Goal: Transaction & Acquisition: Purchase product/service

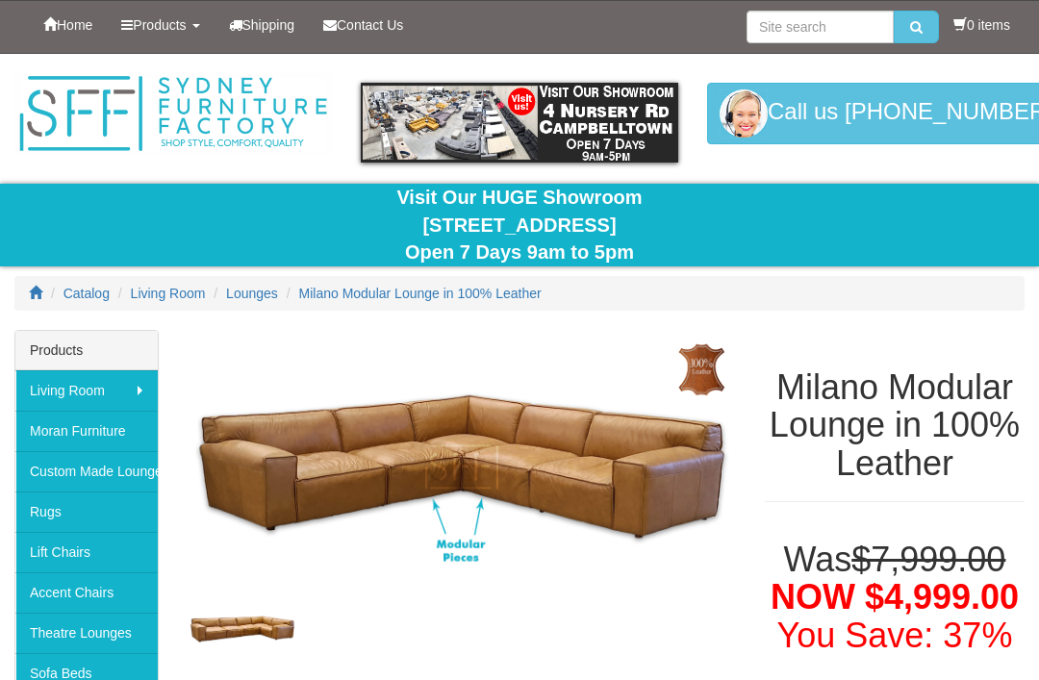
scroll to position [103, 0]
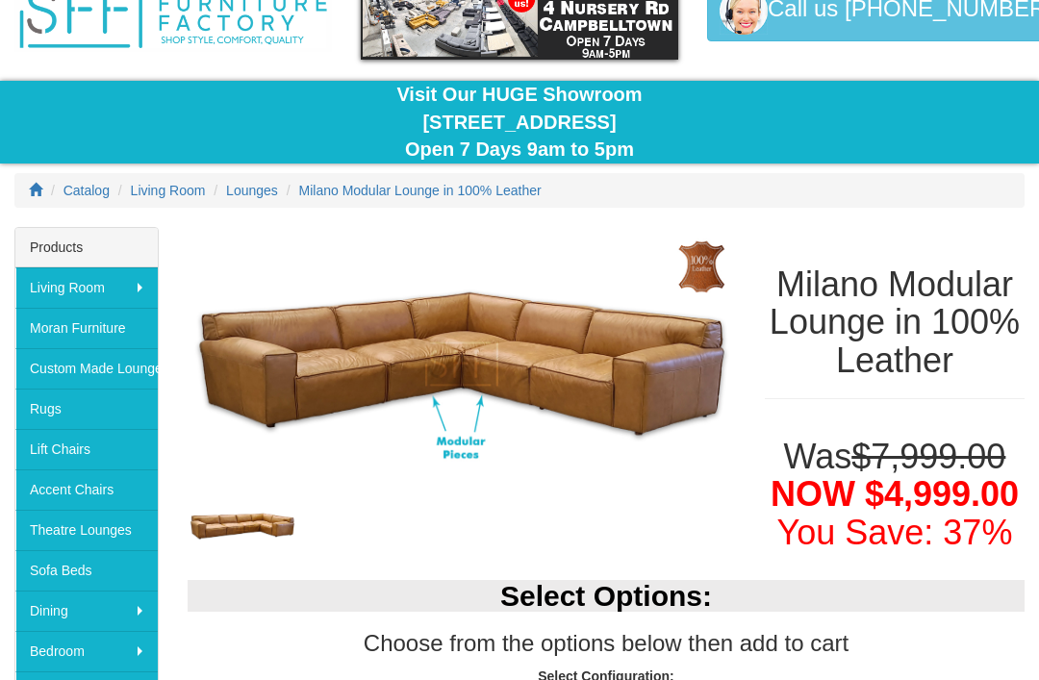
click at [599, 367] on img at bounding box center [462, 364] width 548 height 274
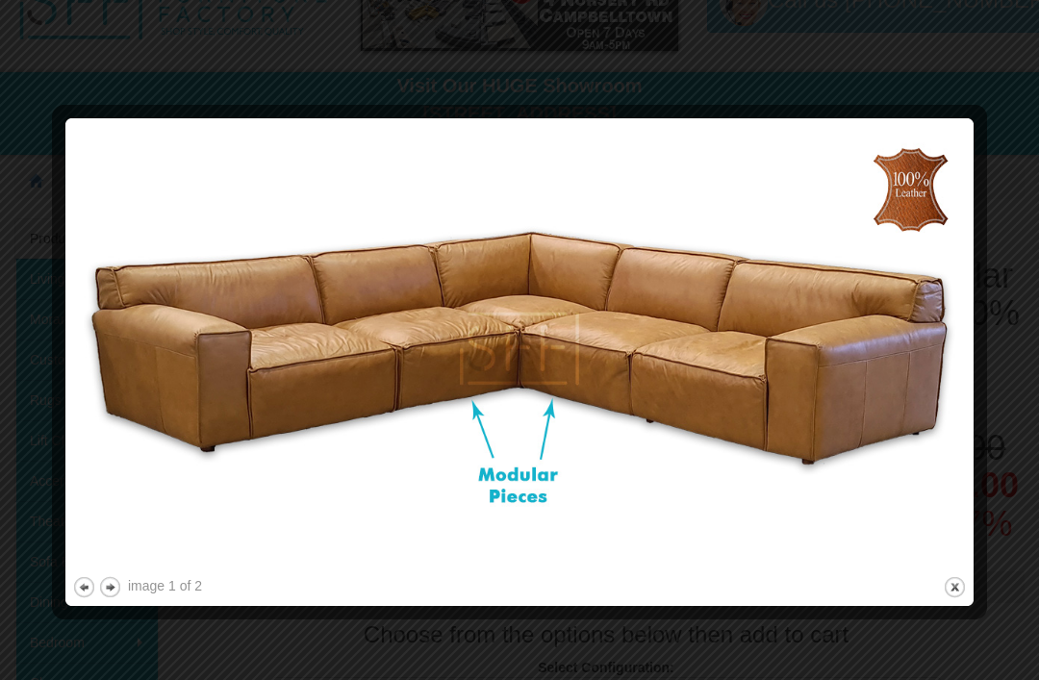
scroll to position [111, 0]
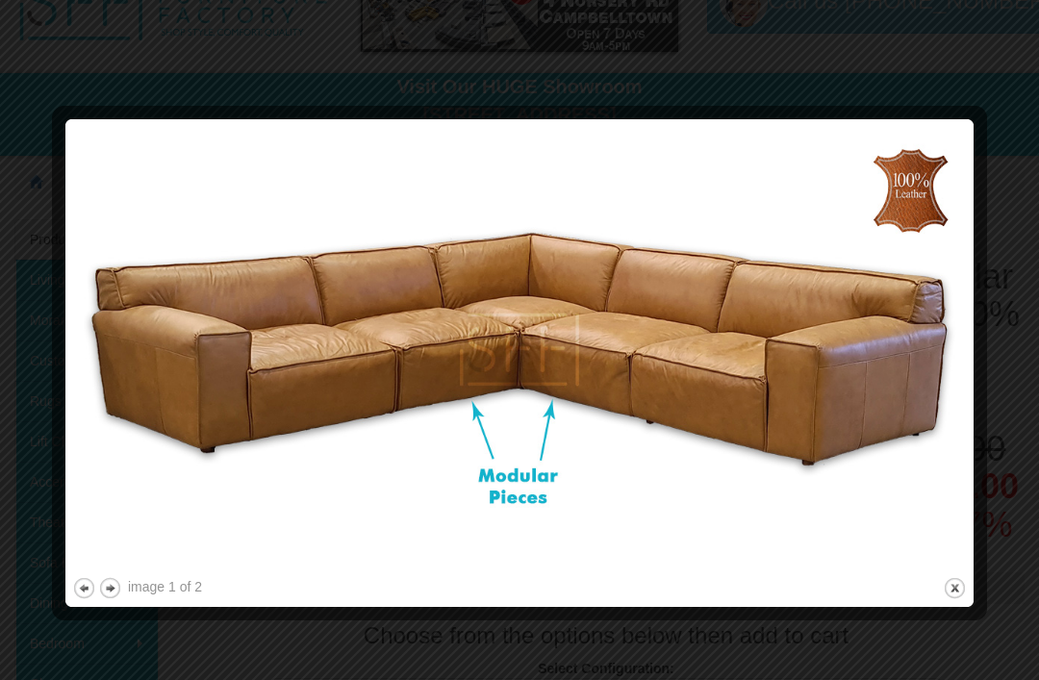
click at [789, 322] on img at bounding box center [519, 349] width 895 height 447
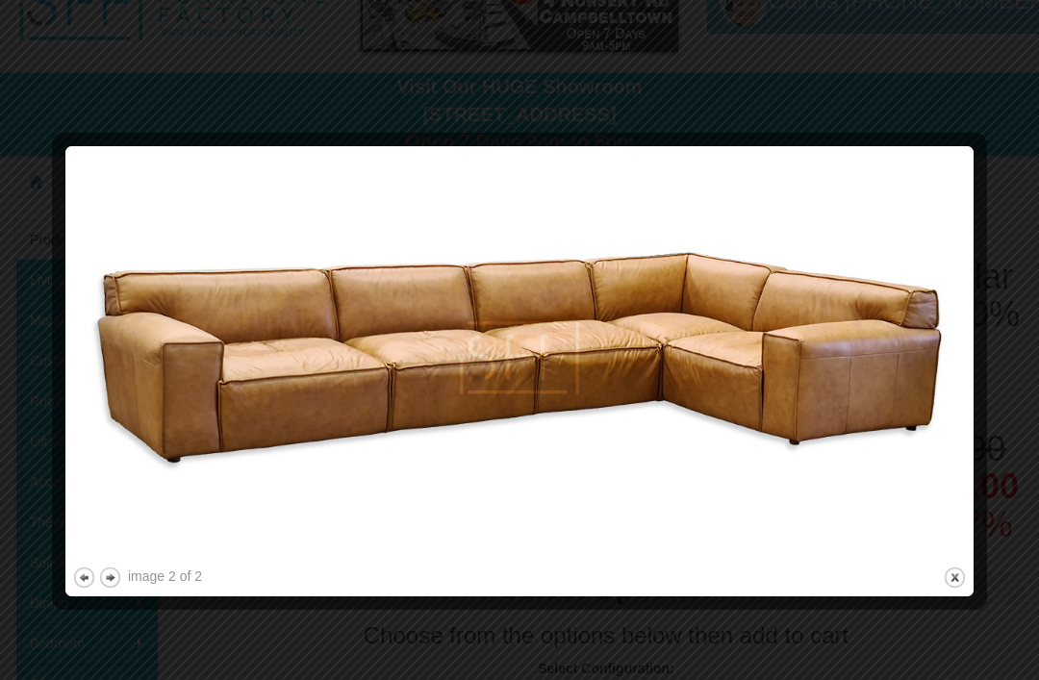
click at [962, 111] on div at bounding box center [519, 340] width 1039 height 680
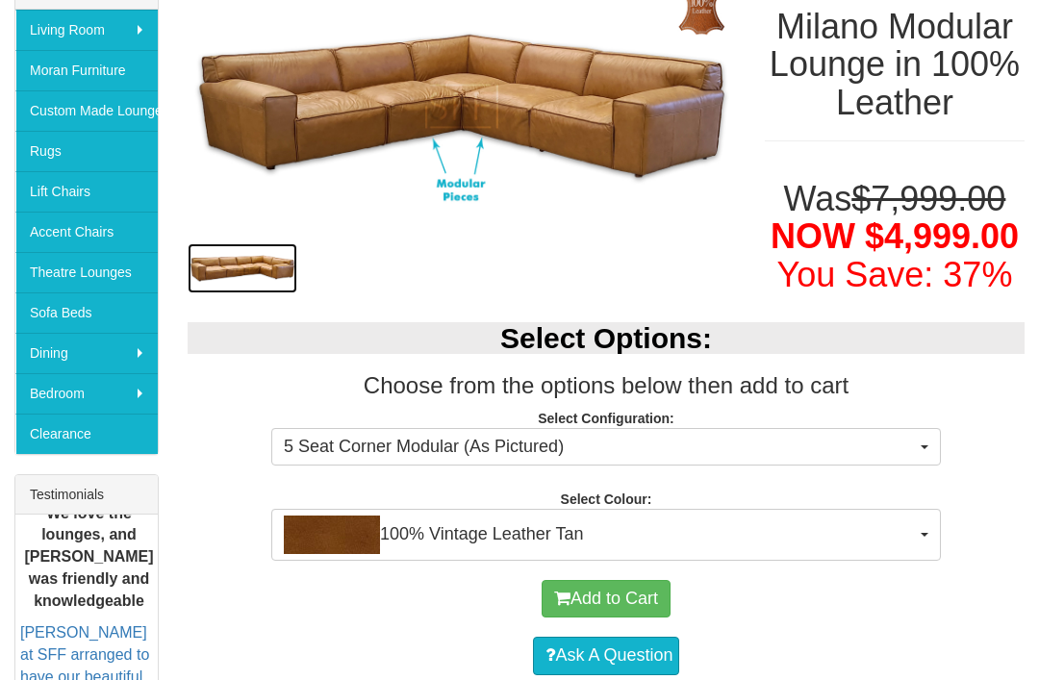
scroll to position [347, 0]
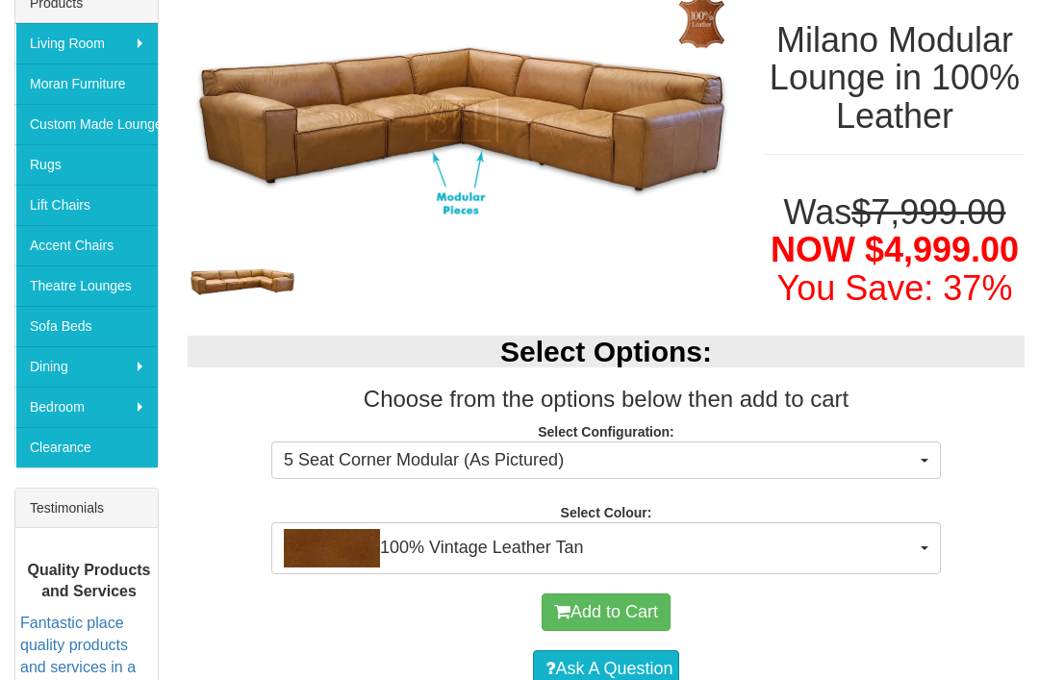
click at [925, 459] on span "button" at bounding box center [925, 461] width 8 height 4
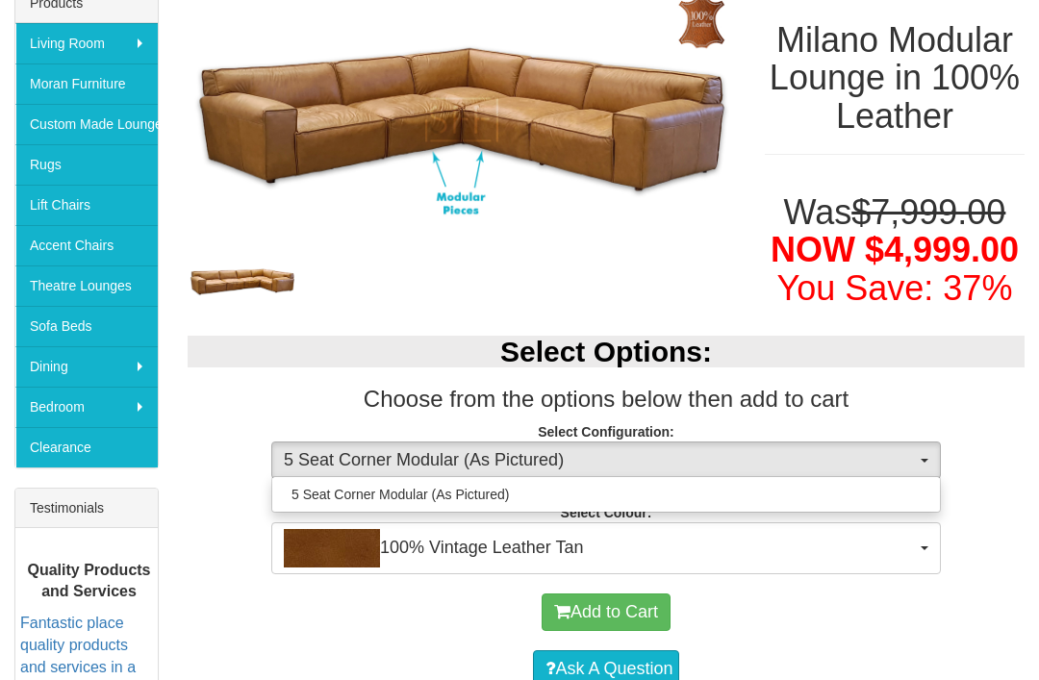
click at [981, 431] on div at bounding box center [519, 340] width 1039 height 680
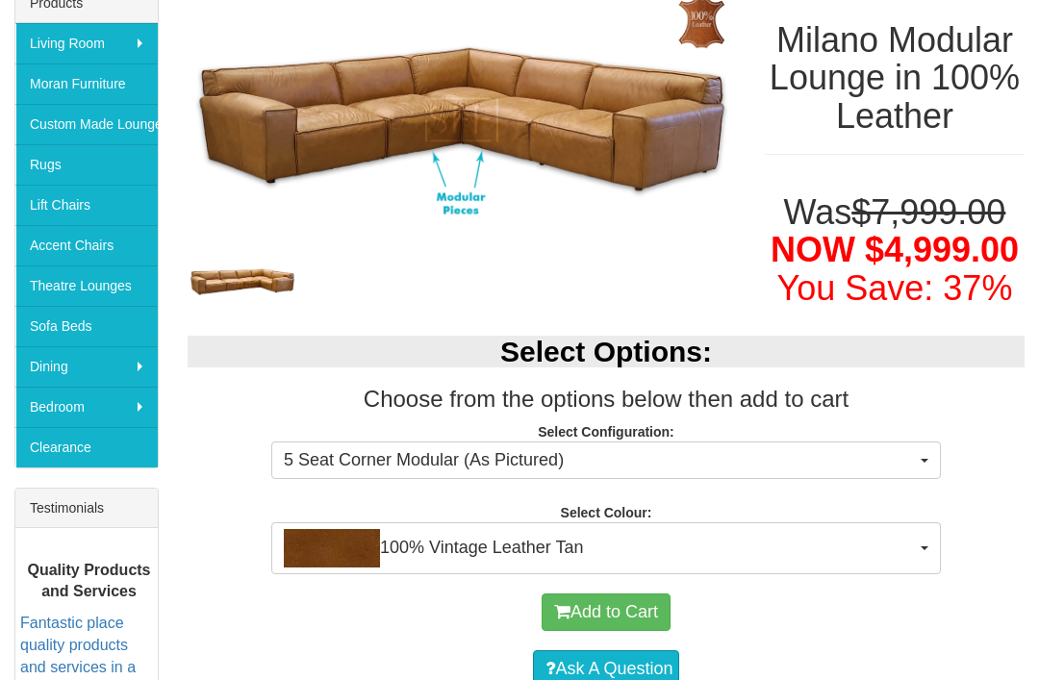
click at [911, 460] on span "5 Seat Corner Modular (As Pictured)" at bounding box center [600, 460] width 632 height 25
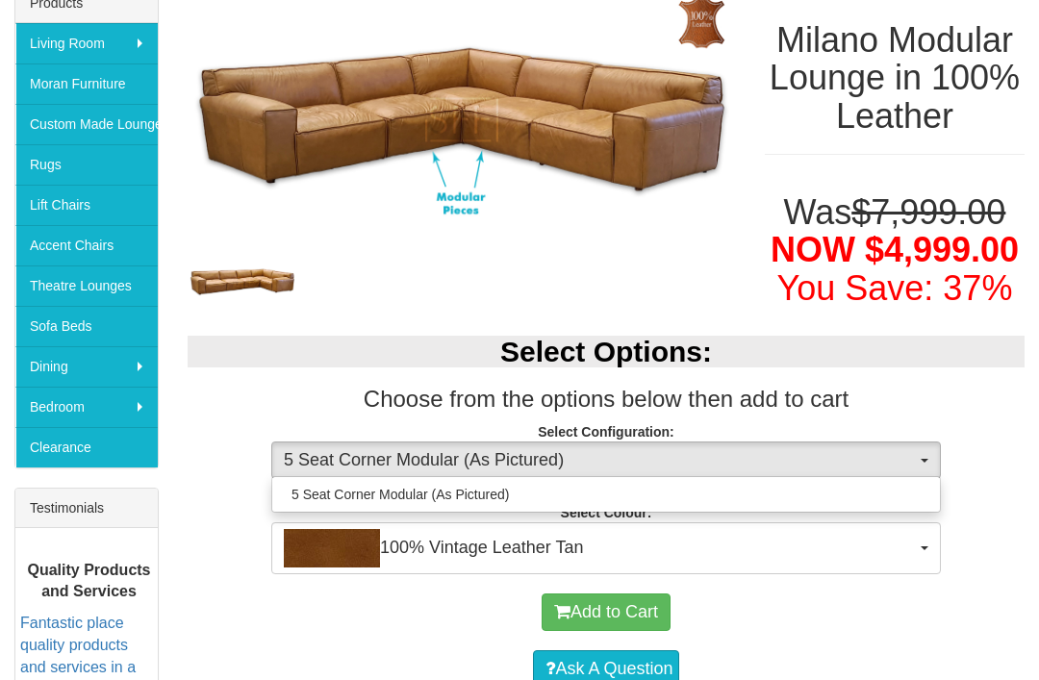
click at [1026, 483] on div at bounding box center [519, 340] width 1039 height 680
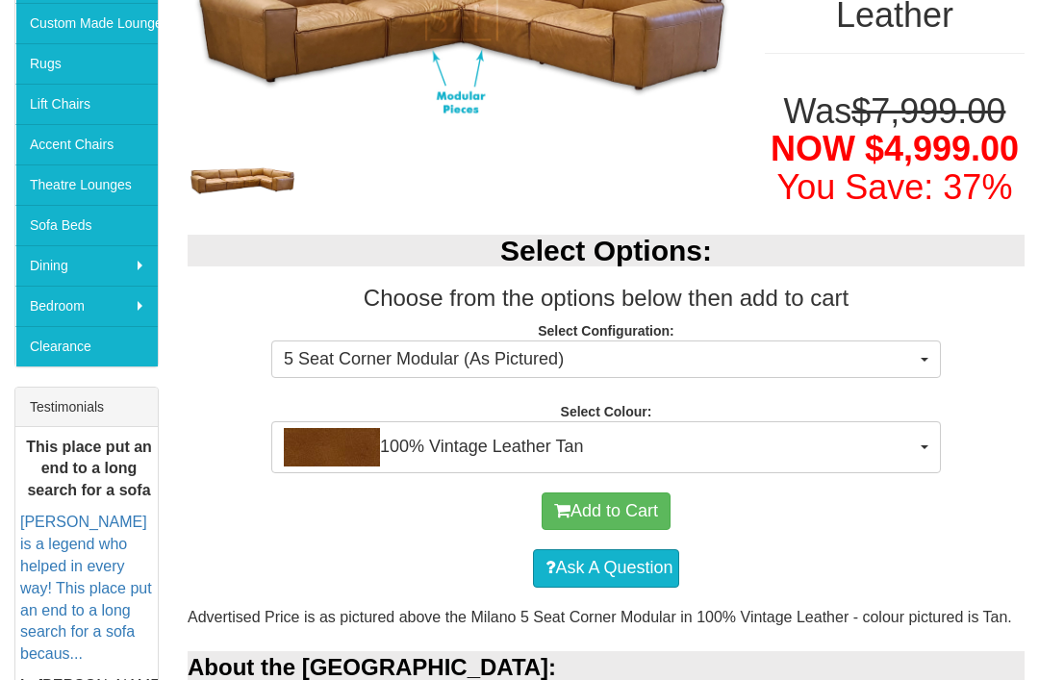
scroll to position [447, 0]
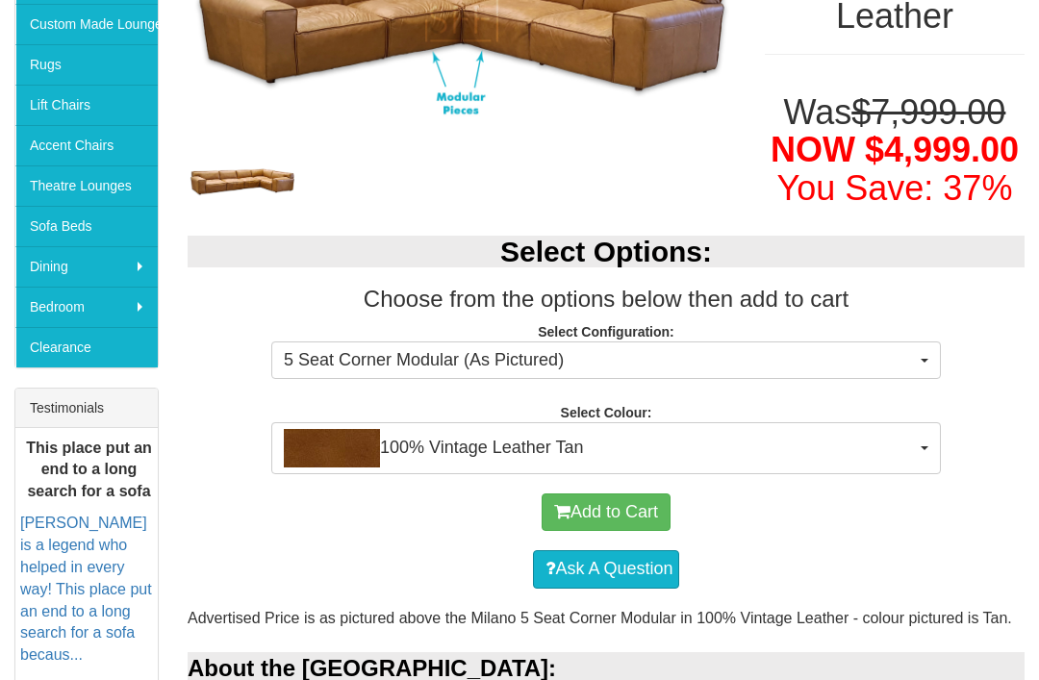
click at [903, 449] on span "100% Vintage Leather Tan" at bounding box center [600, 448] width 632 height 38
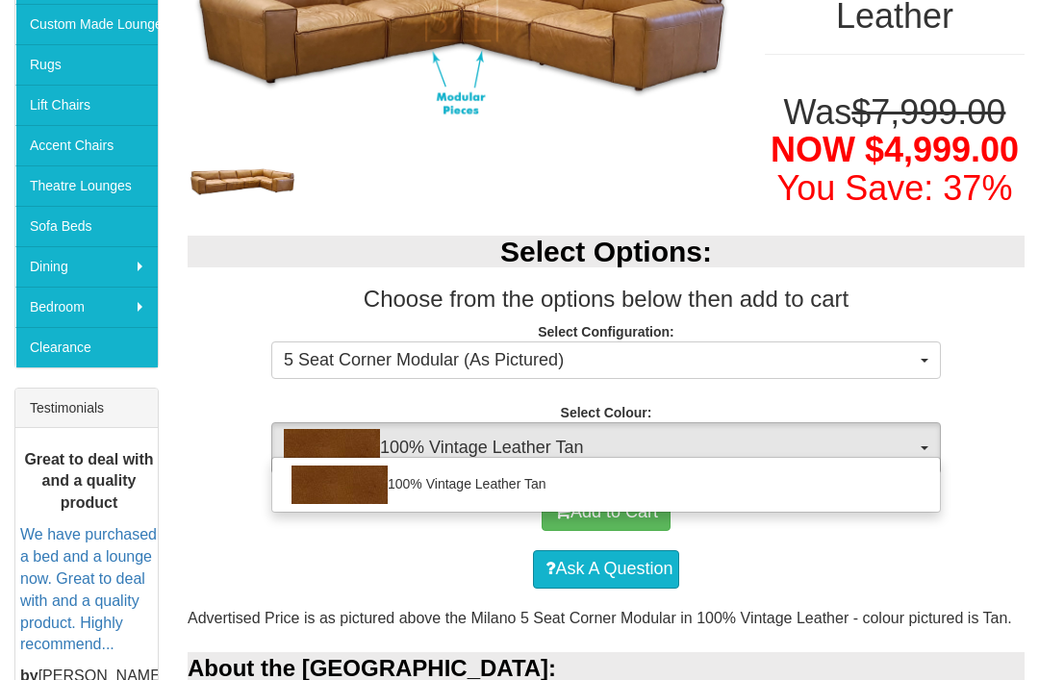
click at [897, 427] on div at bounding box center [519, 340] width 1039 height 680
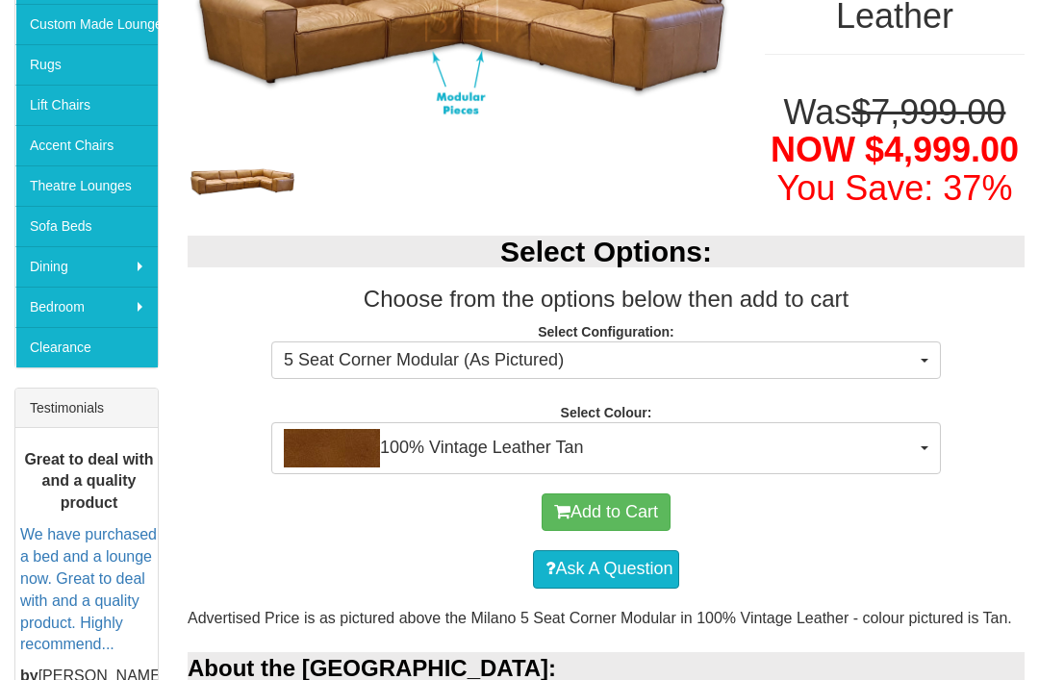
click at [623, 499] on button "Add to Cart" at bounding box center [606, 513] width 129 height 38
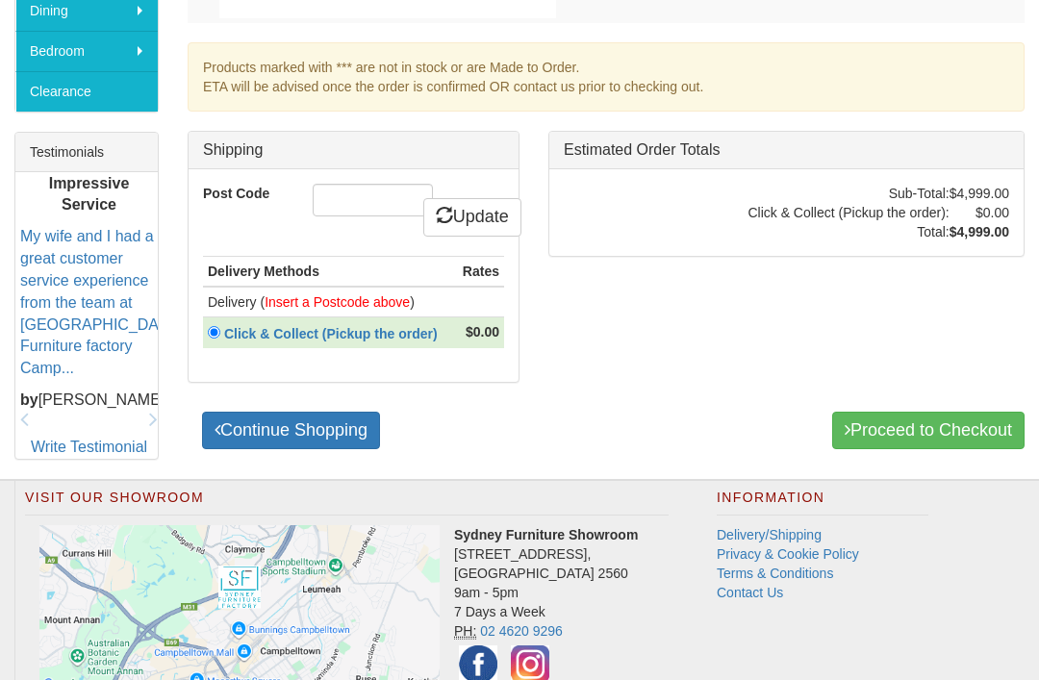
scroll to position [703, 0]
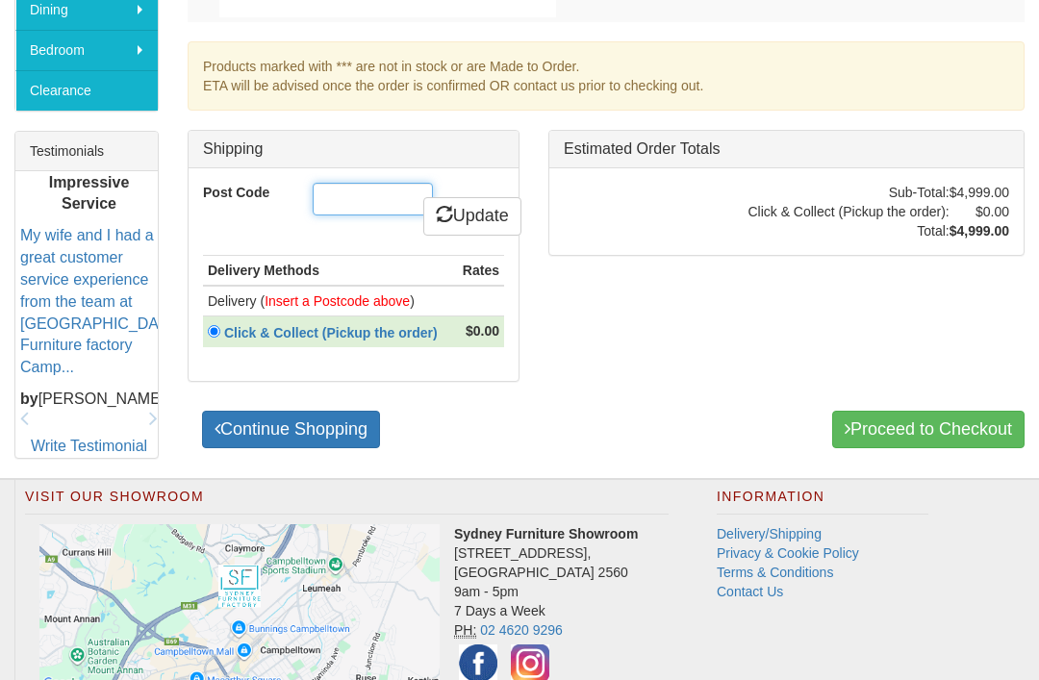
click at [375, 194] on input "Post Code" at bounding box center [373, 200] width 120 height 33
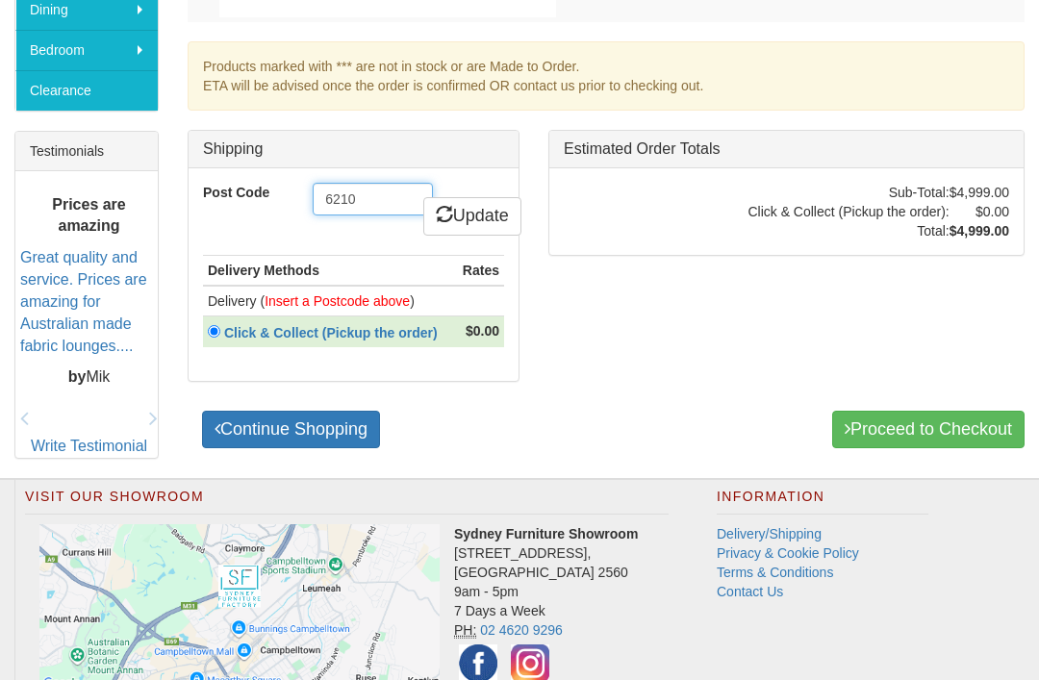
type input "6210"
click at [607, 315] on div "Milano Modular Lounge in 100% Leather *** - Select Configuration 5 Seat Corner …" at bounding box center [606, 133] width 866 height 649
click at [471, 205] on link "Update" at bounding box center [472, 216] width 98 height 38
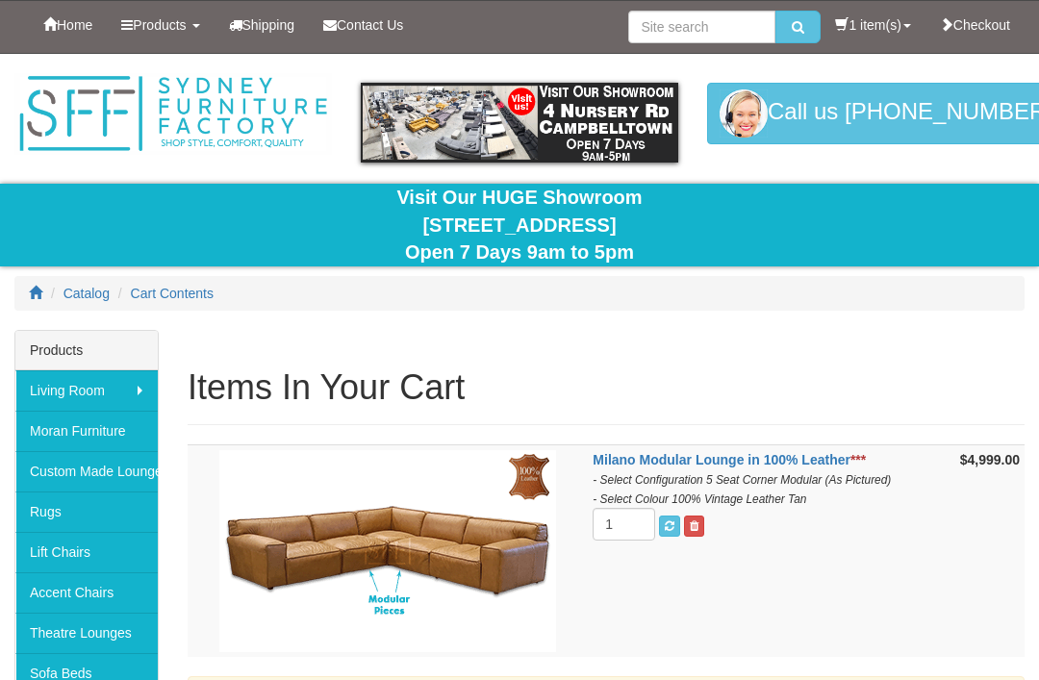
scroll to position [766, 0]
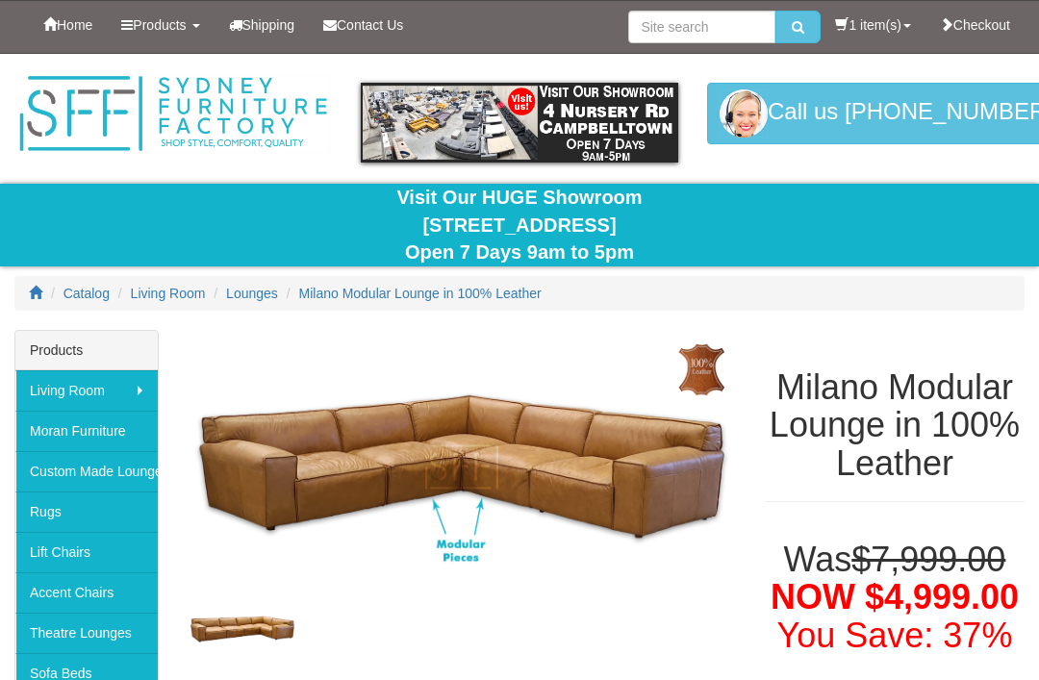
scroll to position [447, 0]
